Goal: Task Accomplishment & Management: Use online tool/utility

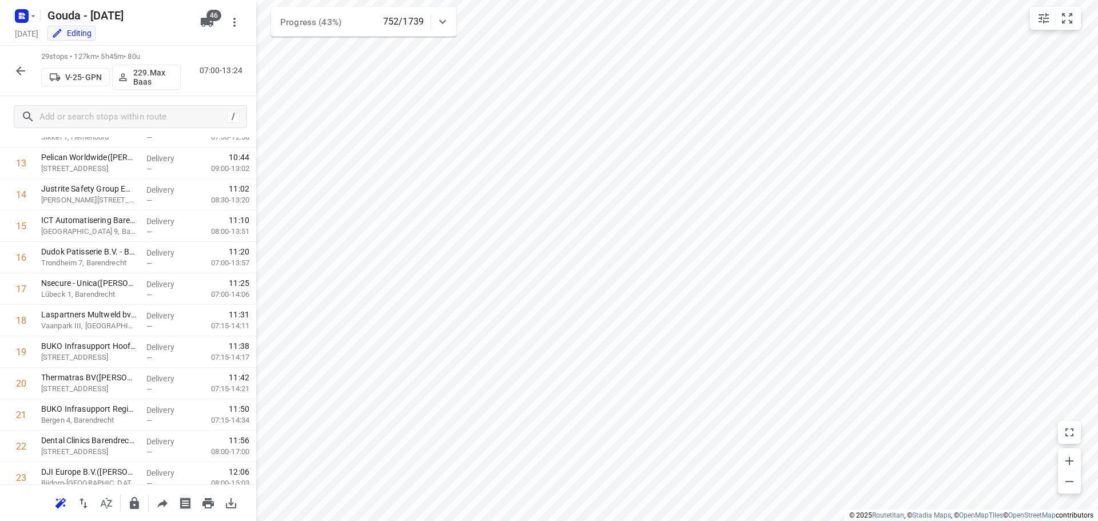
scroll to position [654, 0]
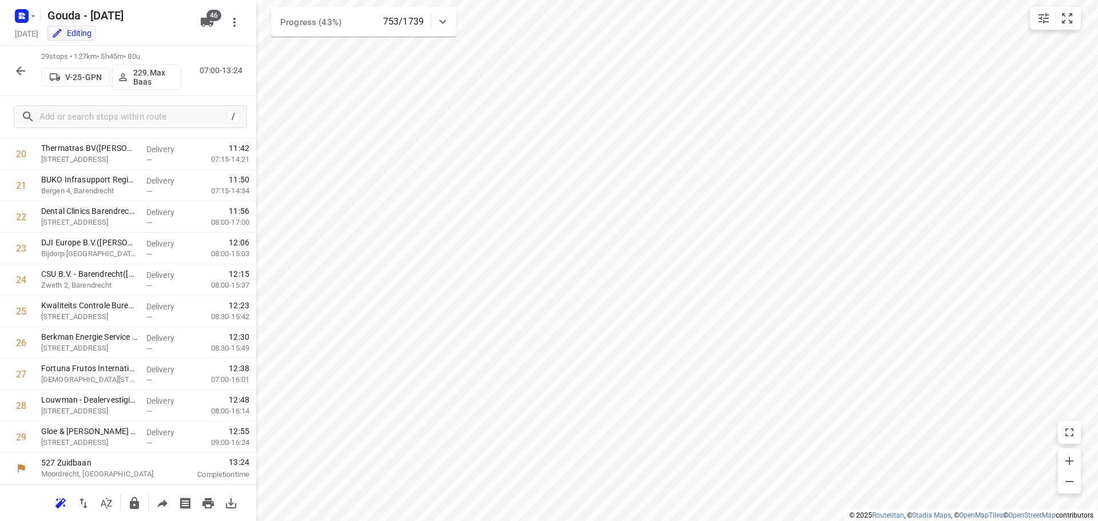
click at [23, 70] on icon "button" at bounding box center [20, 70] width 9 height 9
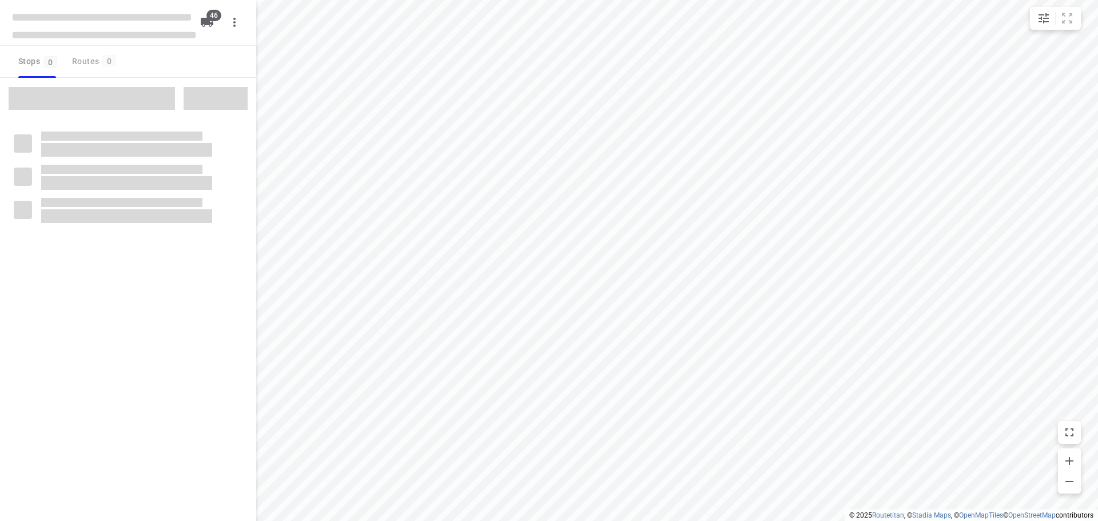
type input "distance"
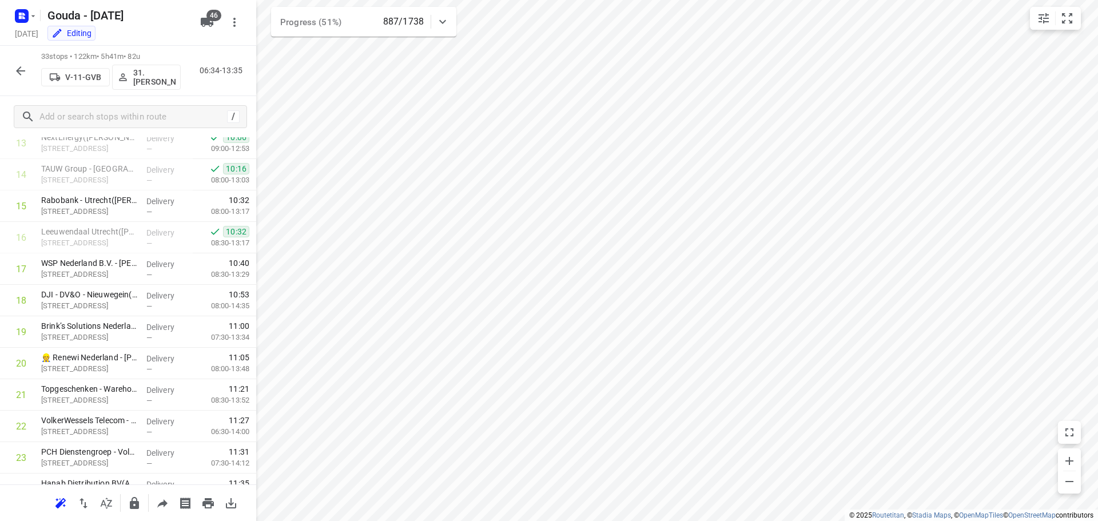
scroll to position [442, 0]
click at [22, 69] on icon "button" at bounding box center [21, 71] width 14 height 14
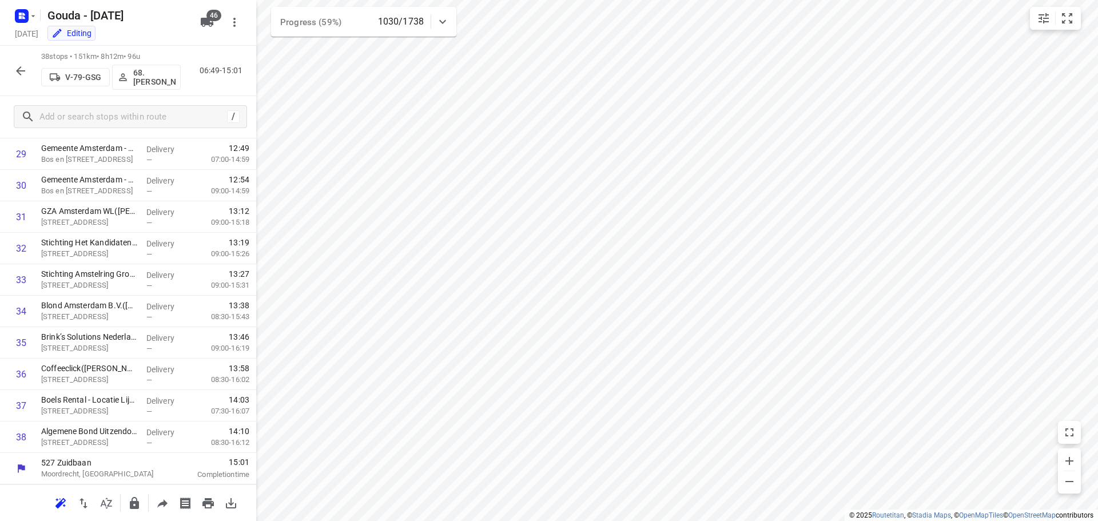
scroll to position [937, 0]
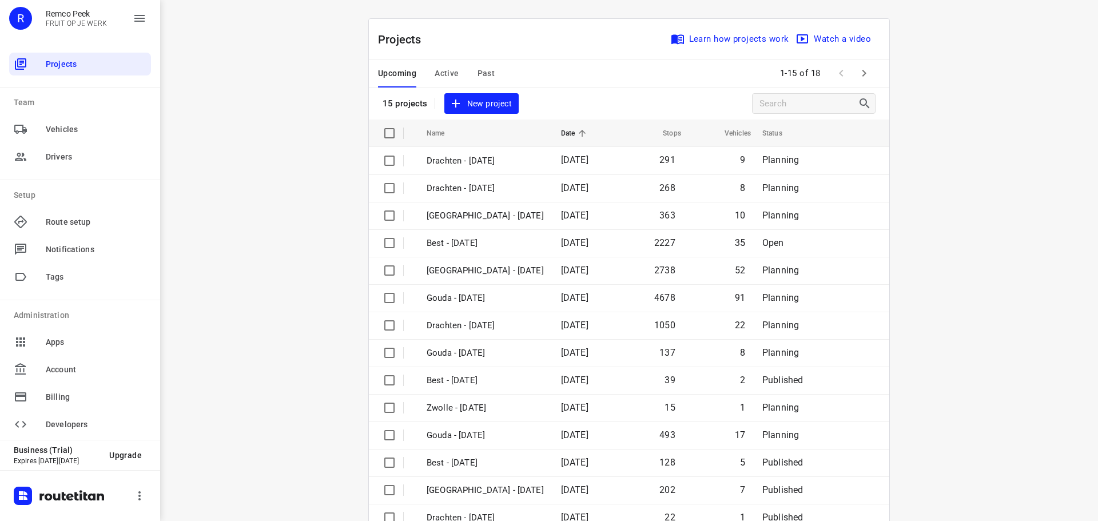
click at [479, 66] on span "Past" at bounding box center [487, 73] width 18 height 14
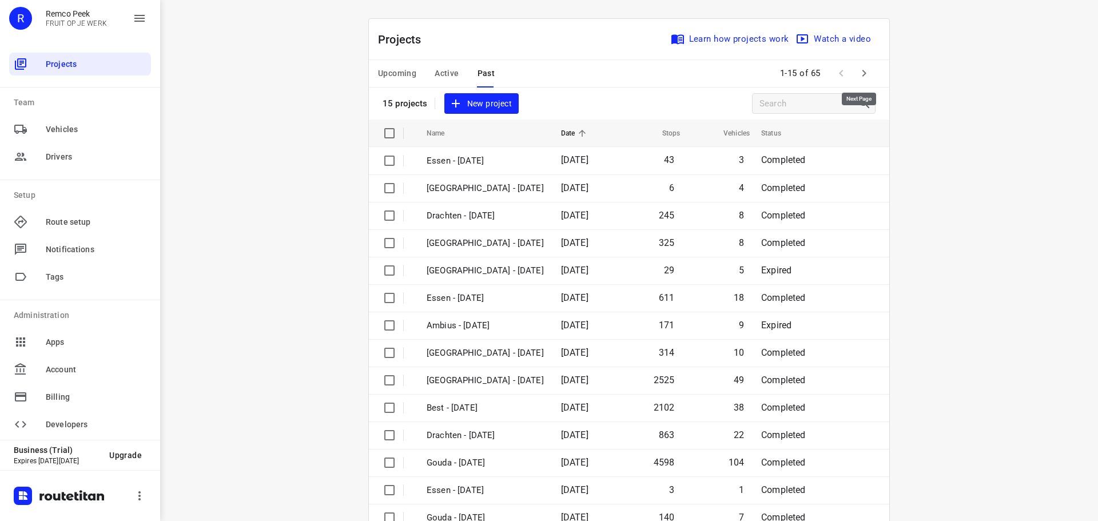
click at [865, 75] on icon "button" at bounding box center [864, 73] width 14 height 14
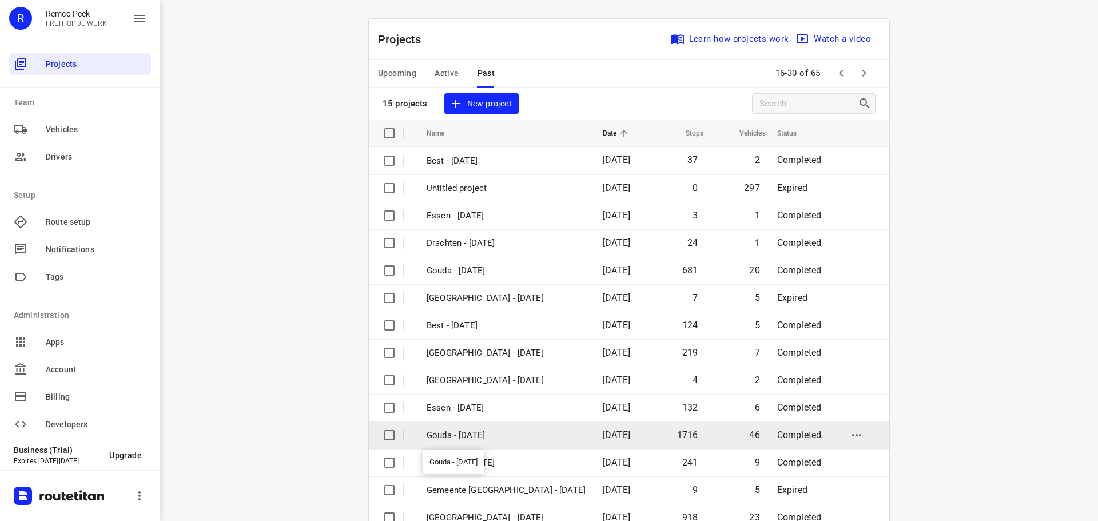
click at [498, 429] on p "Gouda - [DATE]" at bounding box center [506, 435] width 159 height 13
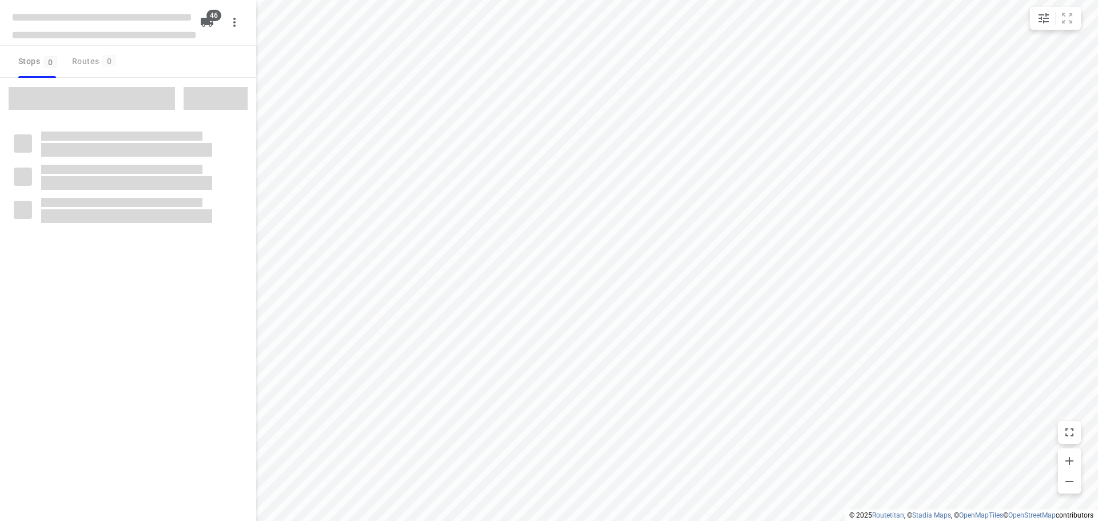
type input "distance"
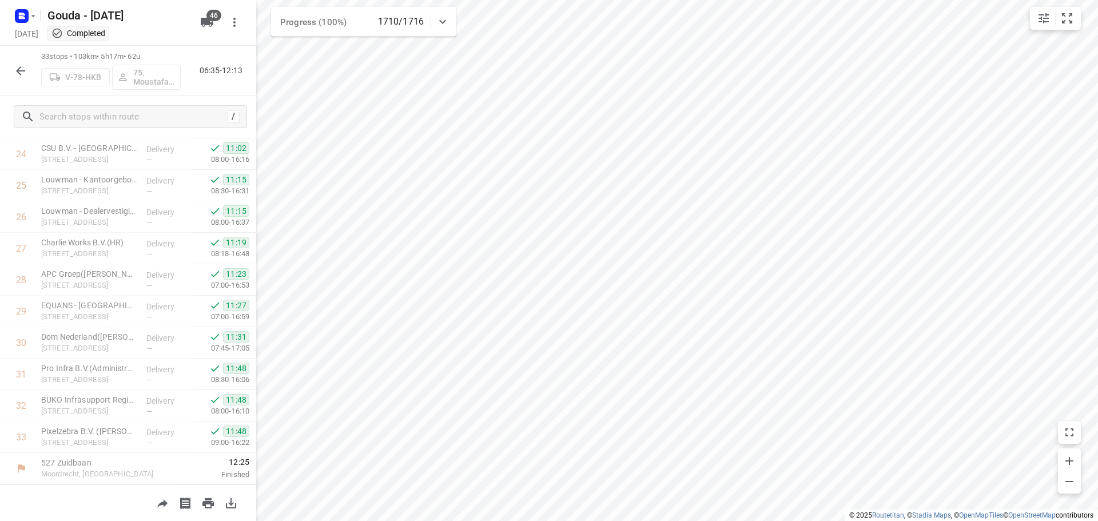
scroll to position [779, 0]
